Goal: Transaction & Acquisition: Subscribe to service/newsletter

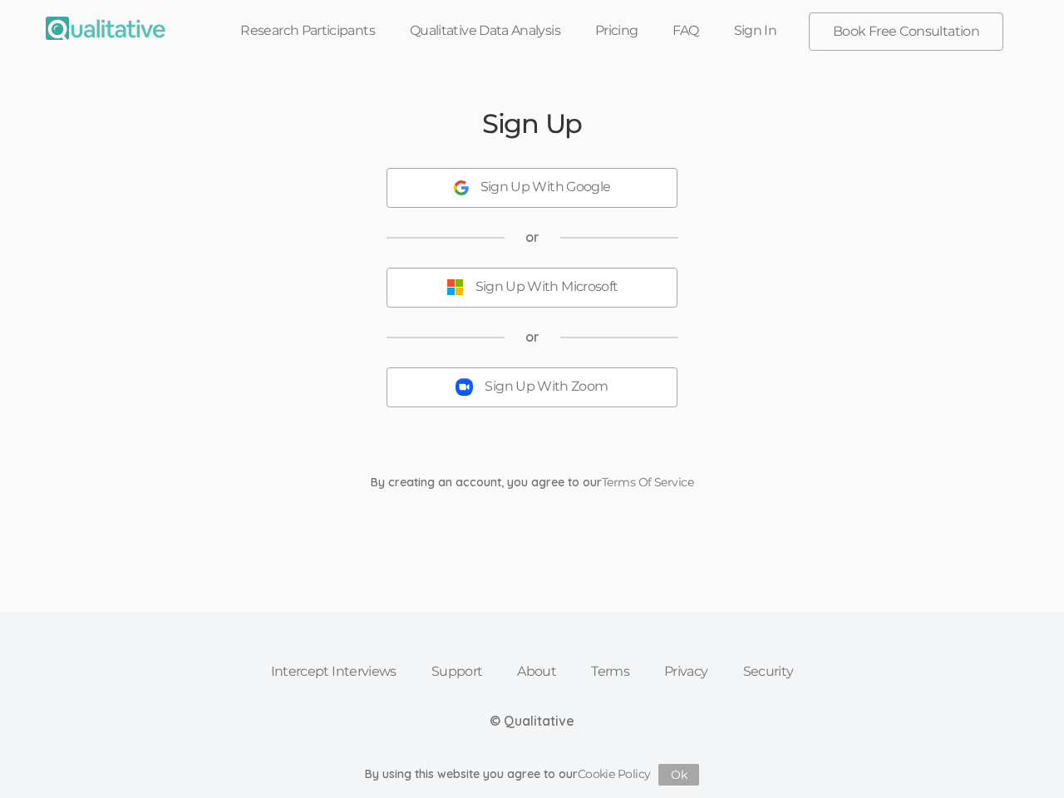
click at [532, 399] on button "Sign Up With Zoom" at bounding box center [531, 387] width 291 height 40
click at [532, 188] on div "Sign Up With Google" at bounding box center [545, 187] width 130 height 19
click at [532, 288] on div "Sign Up With Microsoft" at bounding box center [546, 287] width 143 height 19
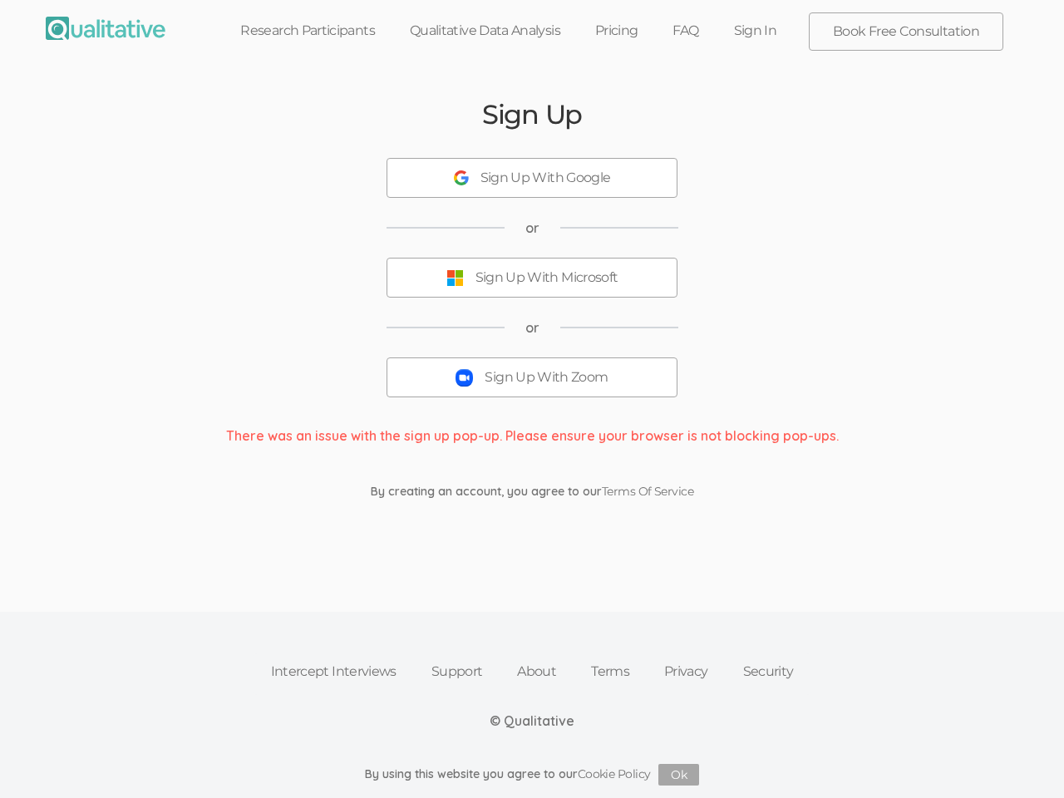
click at [679, 775] on button "Ok" at bounding box center [678, 775] width 41 height 22
